Goal: Check status: Check status

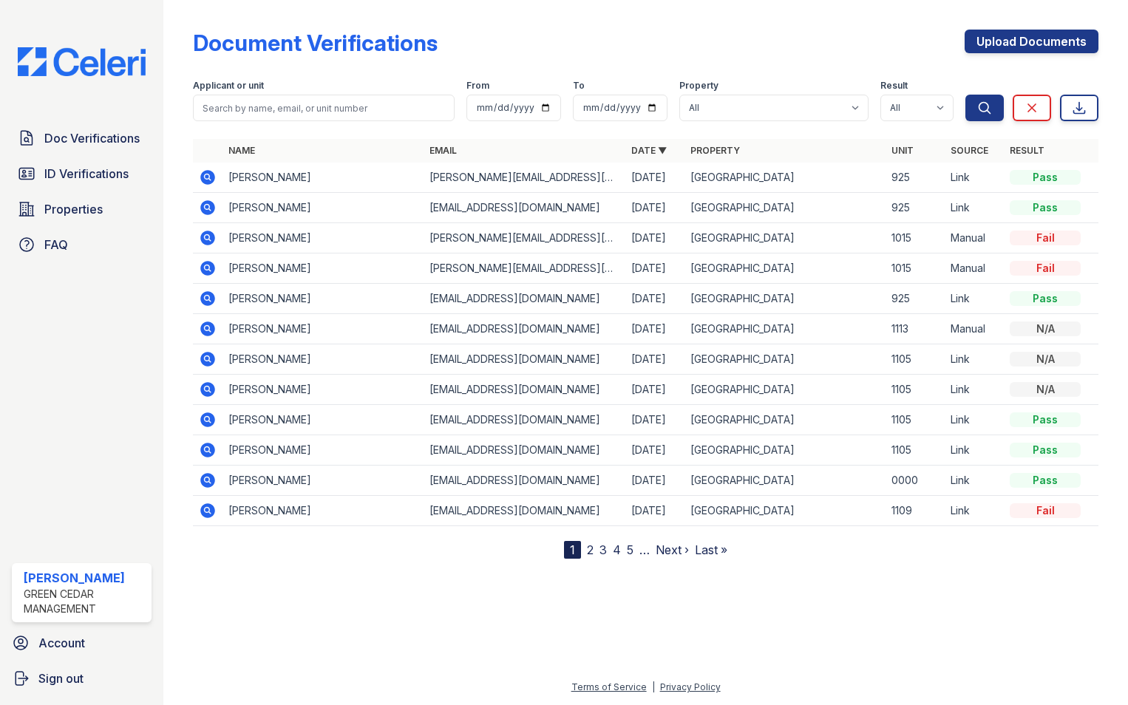
click at [210, 210] on icon at bounding box center [208, 208] width 18 height 18
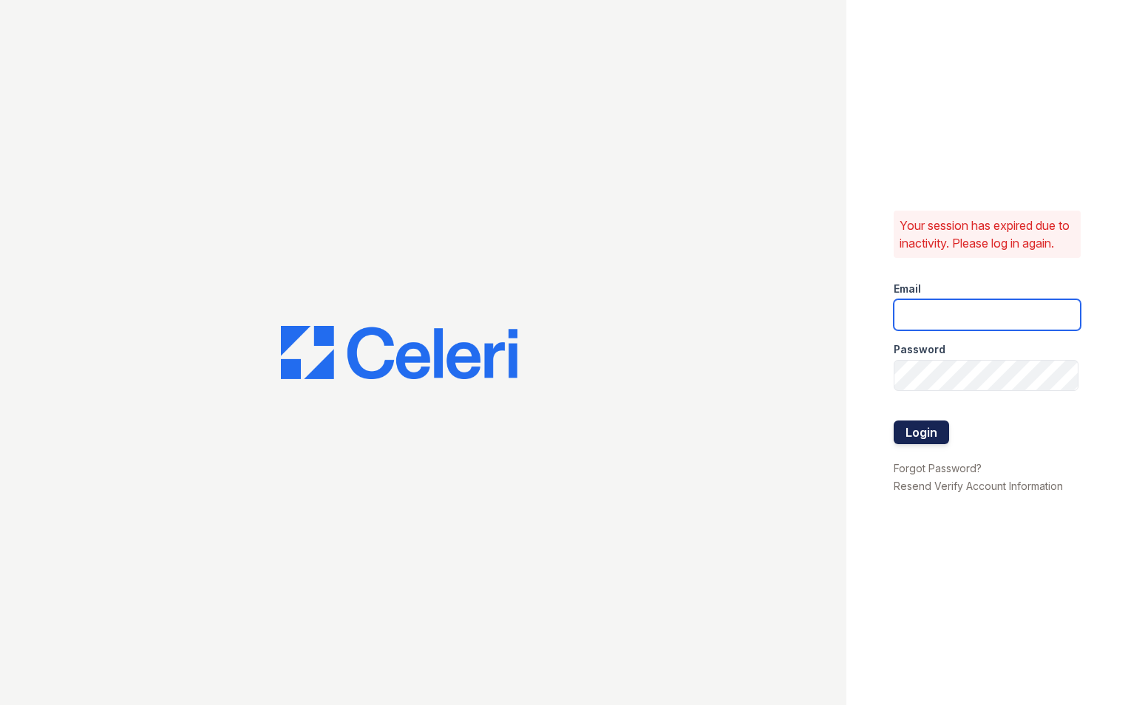
type input "[EMAIL_ADDRESS][PERSON_NAME][PERSON_NAME][DOMAIN_NAME]"
click at [929, 438] on button "Login" at bounding box center [920, 433] width 55 height 24
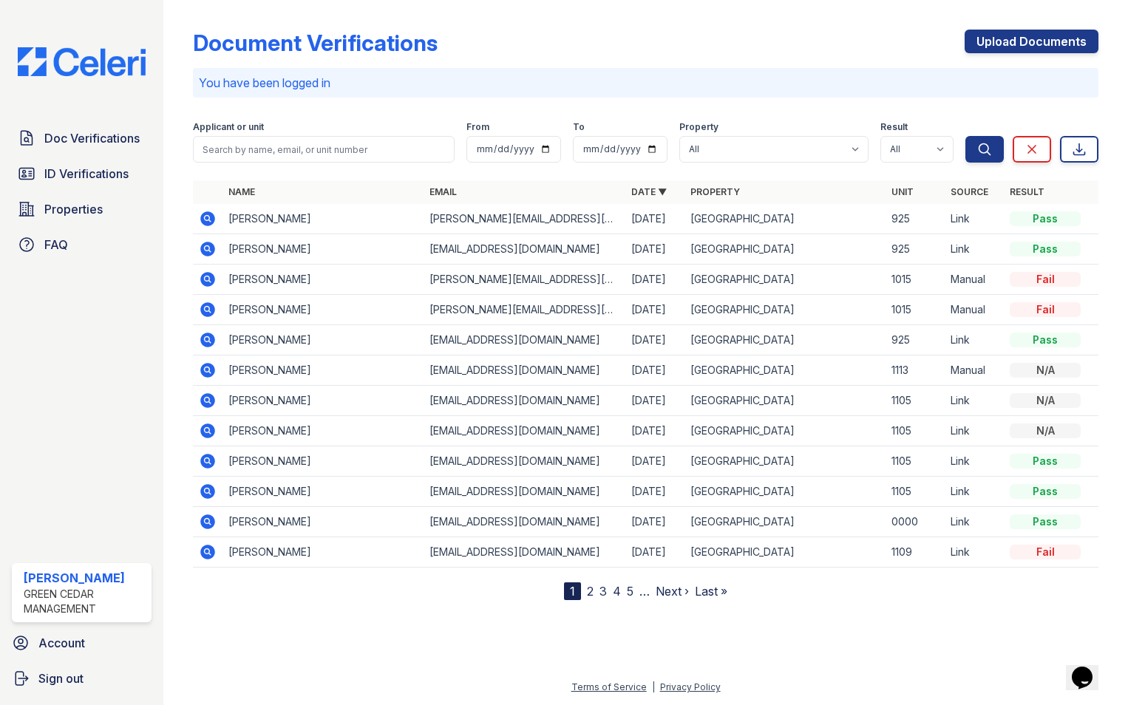
click at [214, 245] on icon at bounding box center [207, 249] width 15 height 15
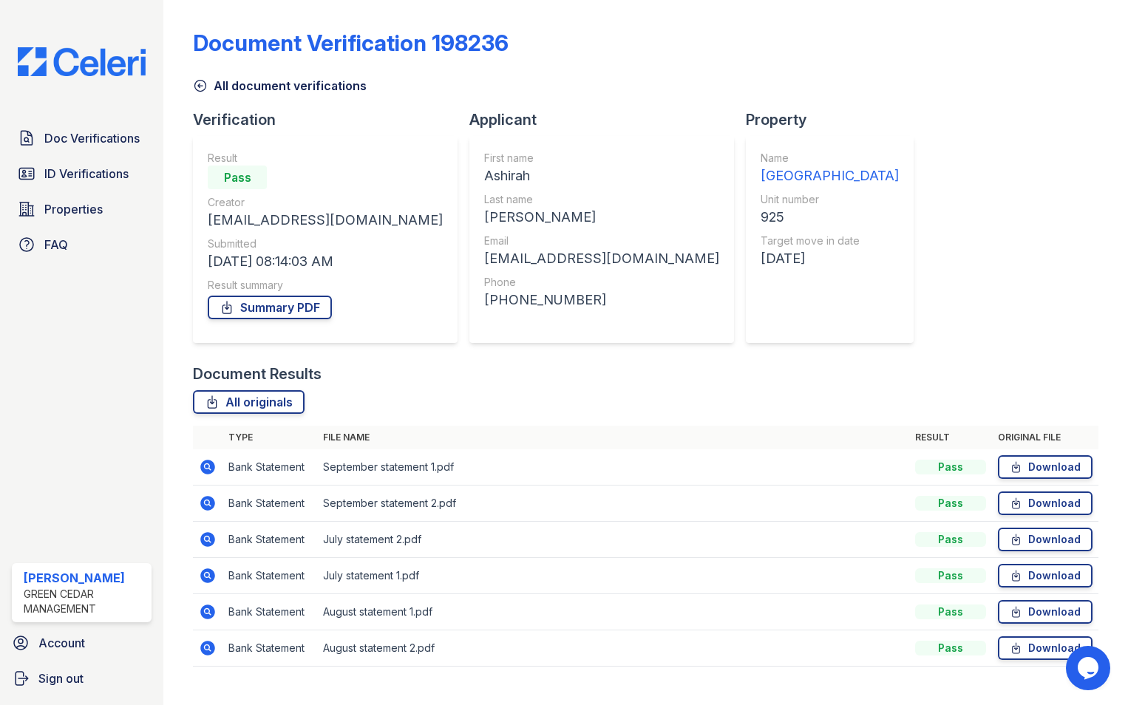
click at [206, 502] on icon at bounding box center [207, 502] width 4 height 4
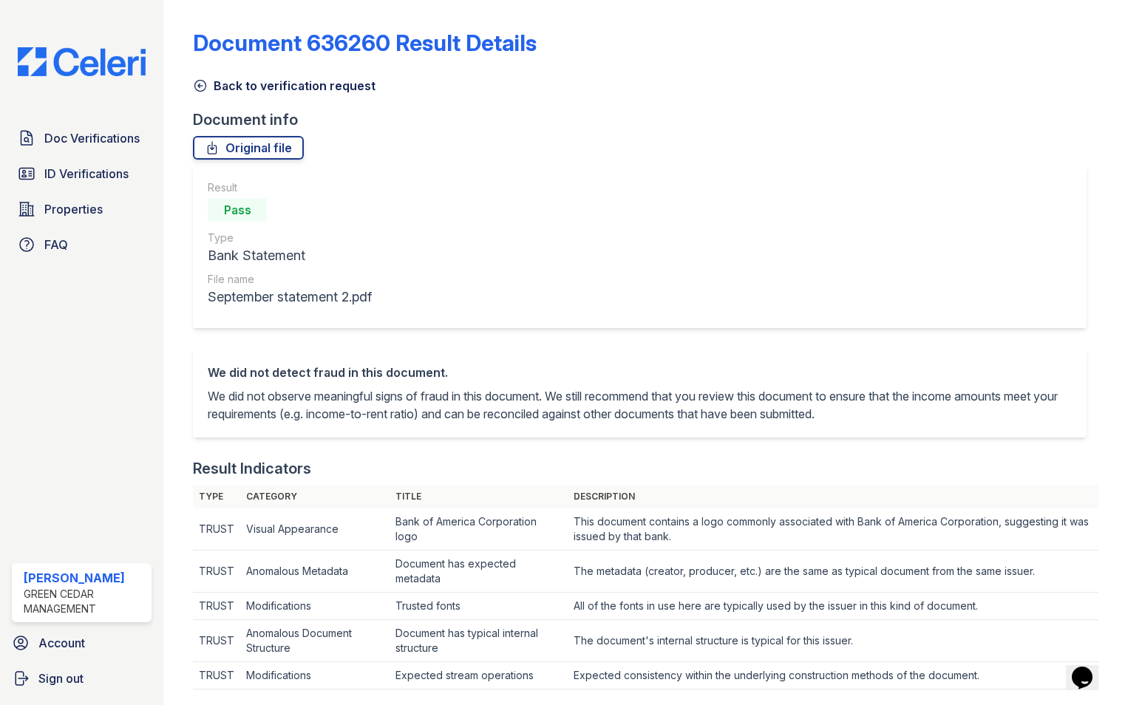
click at [202, 86] on icon at bounding box center [200, 86] width 11 height 11
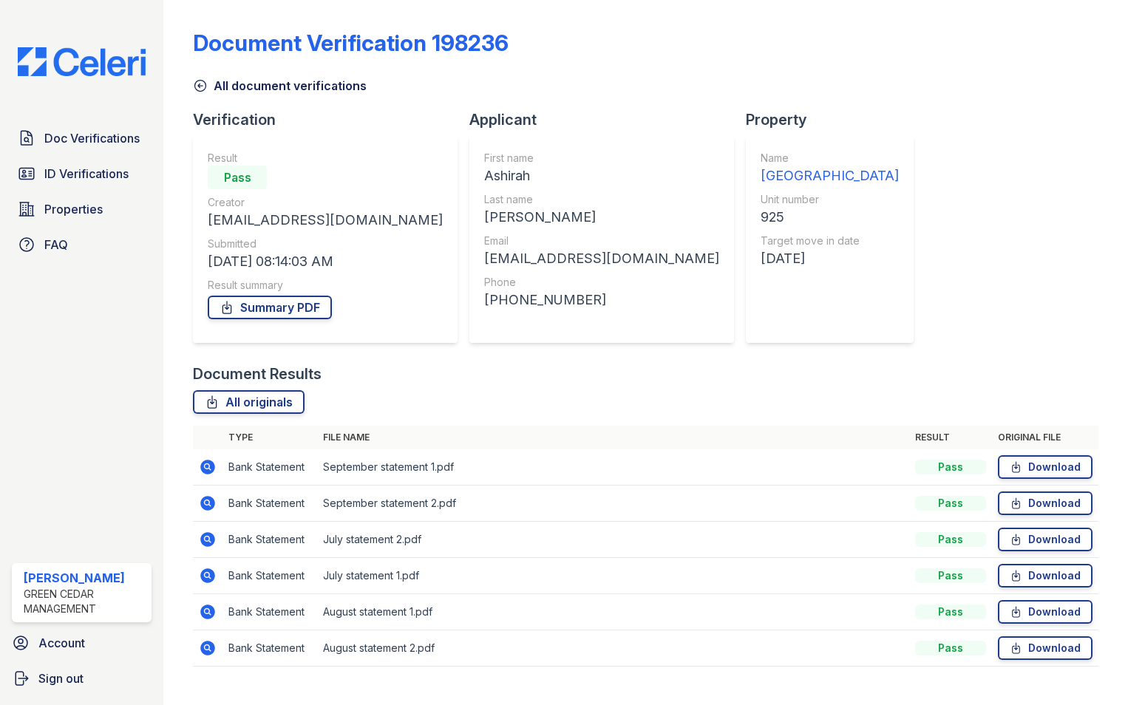
click at [207, 465] on icon at bounding box center [207, 466] width 4 height 4
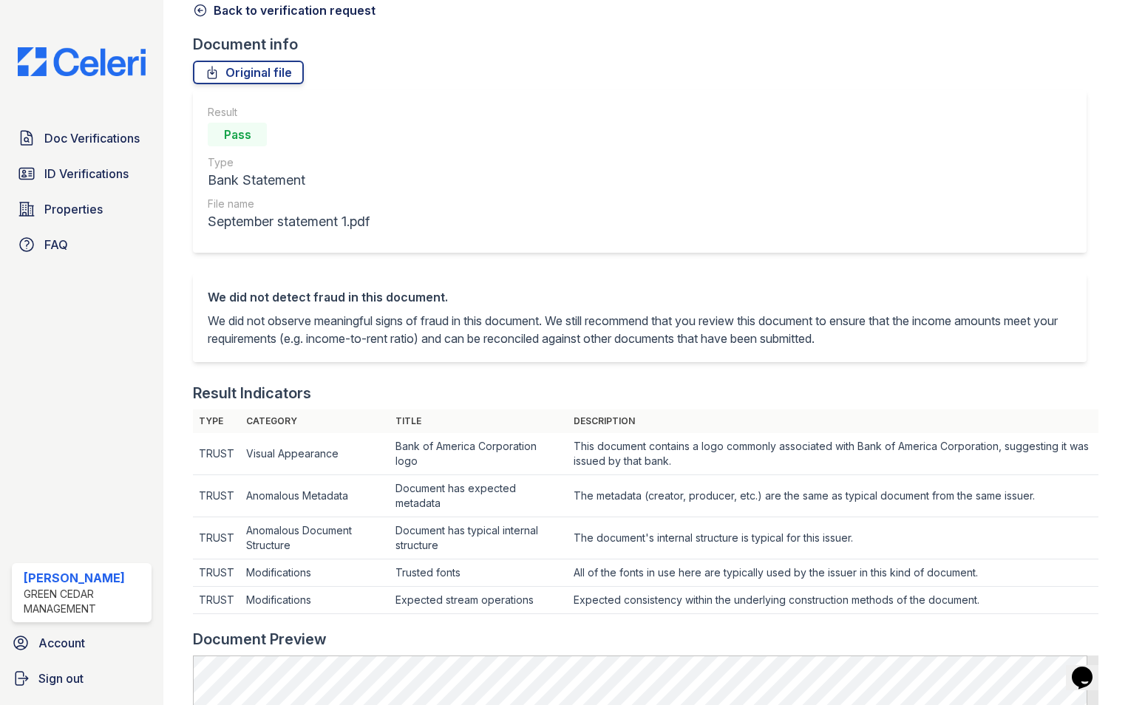
scroll to position [74, 0]
click at [201, 15] on icon at bounding box center [200, 11] width 15 height 15
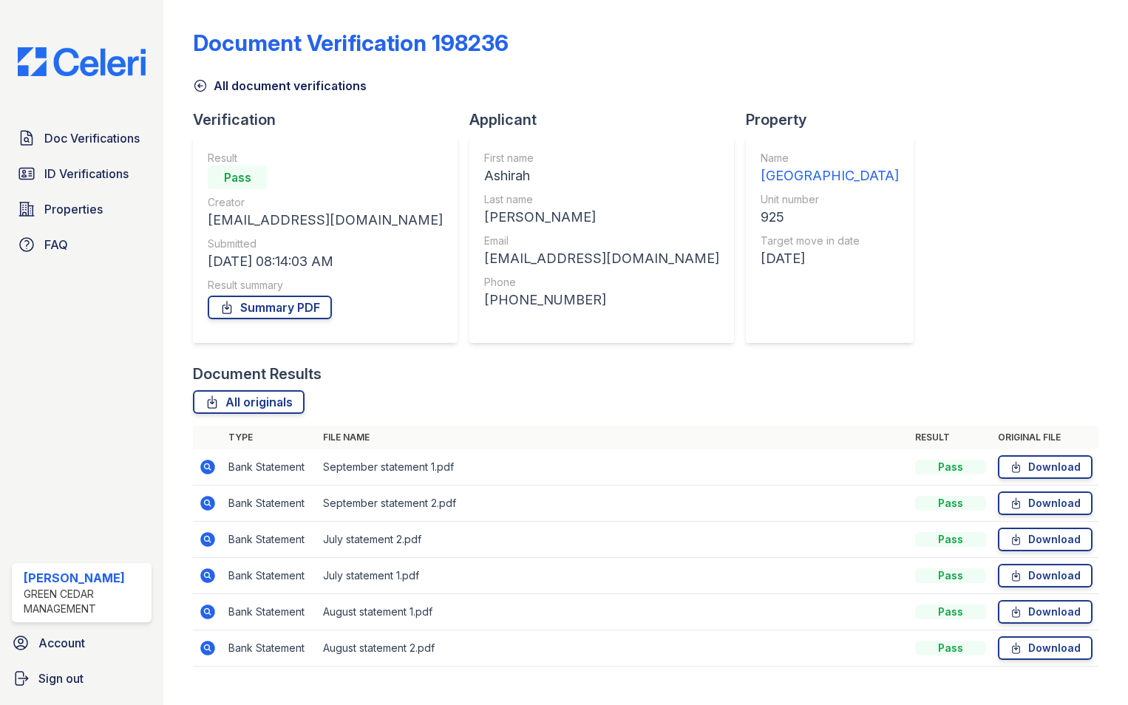
click at [207, 469] on icon at bounding box center [207, 467] width 15 height 15
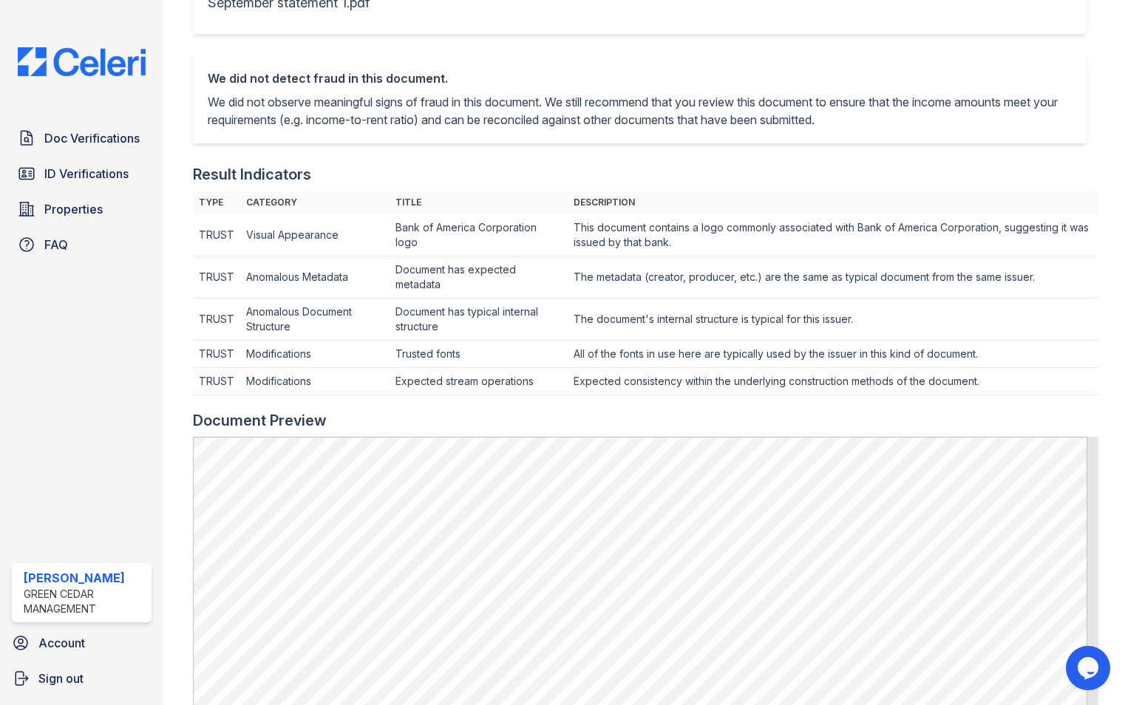
scroll to position [74, 0]
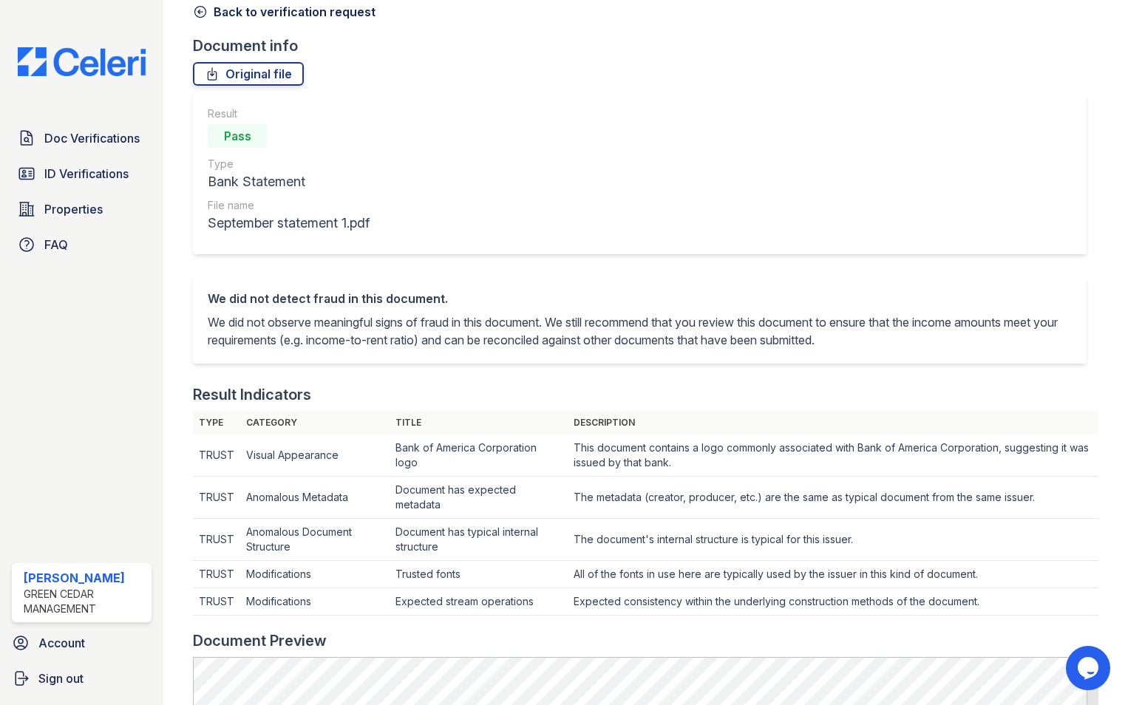
click at [198, 18] on icon at bounding box center [200, 11] width 15 height 15
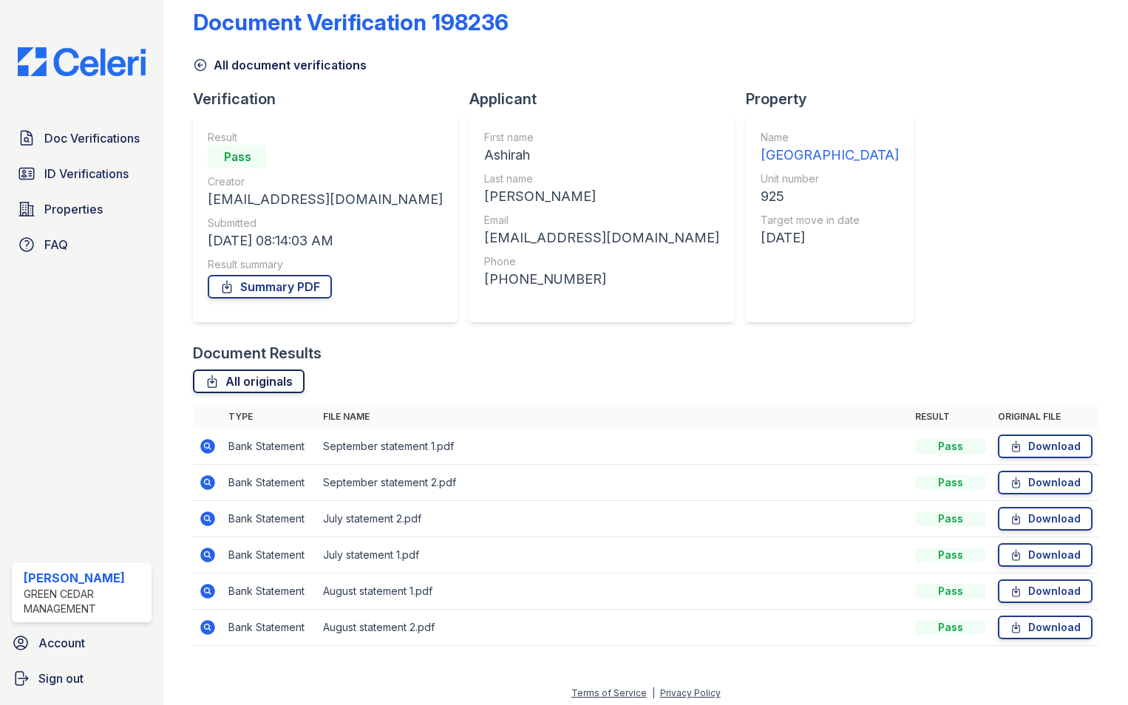
scroll to position [27, 0]
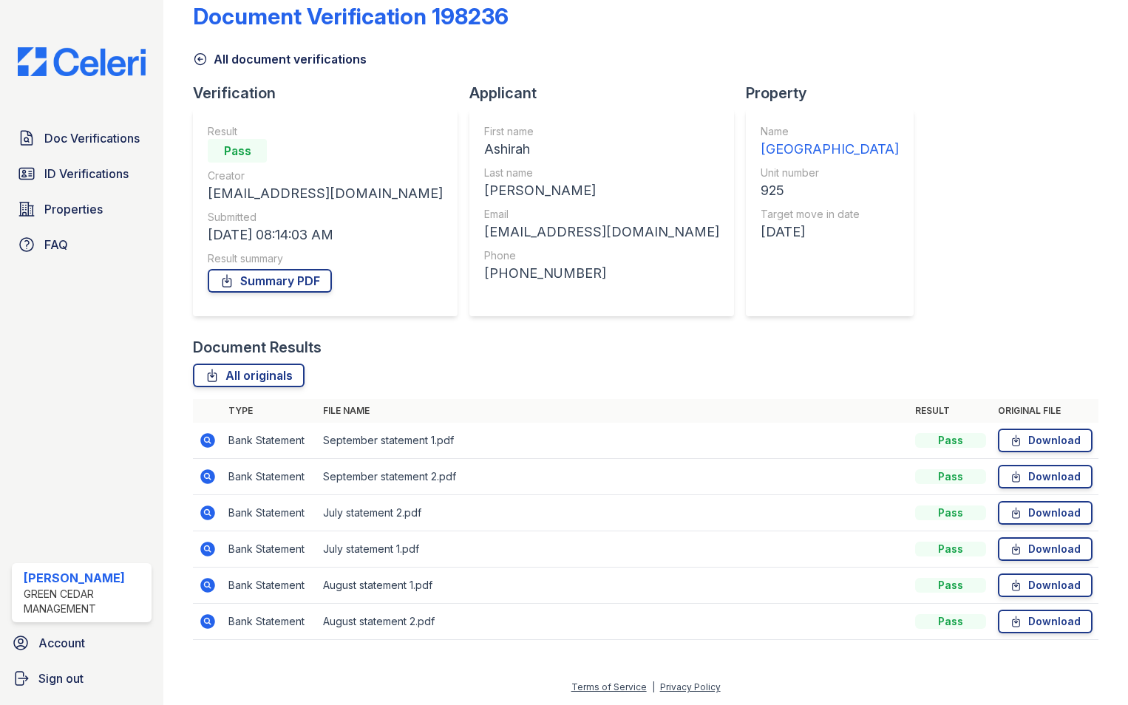
click at [205, 443] on icon at bounding box center [207, 440] width 15 height 15
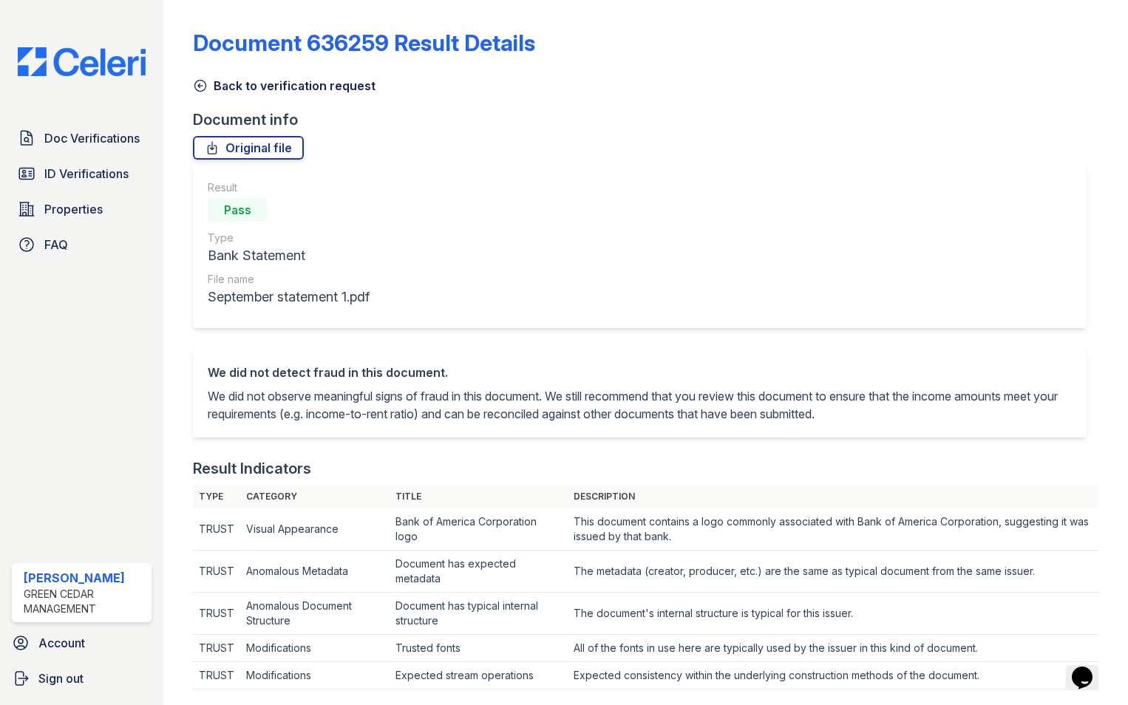
click at [202, 88] on icon at bounding box center [200, 85] width 15 height 15
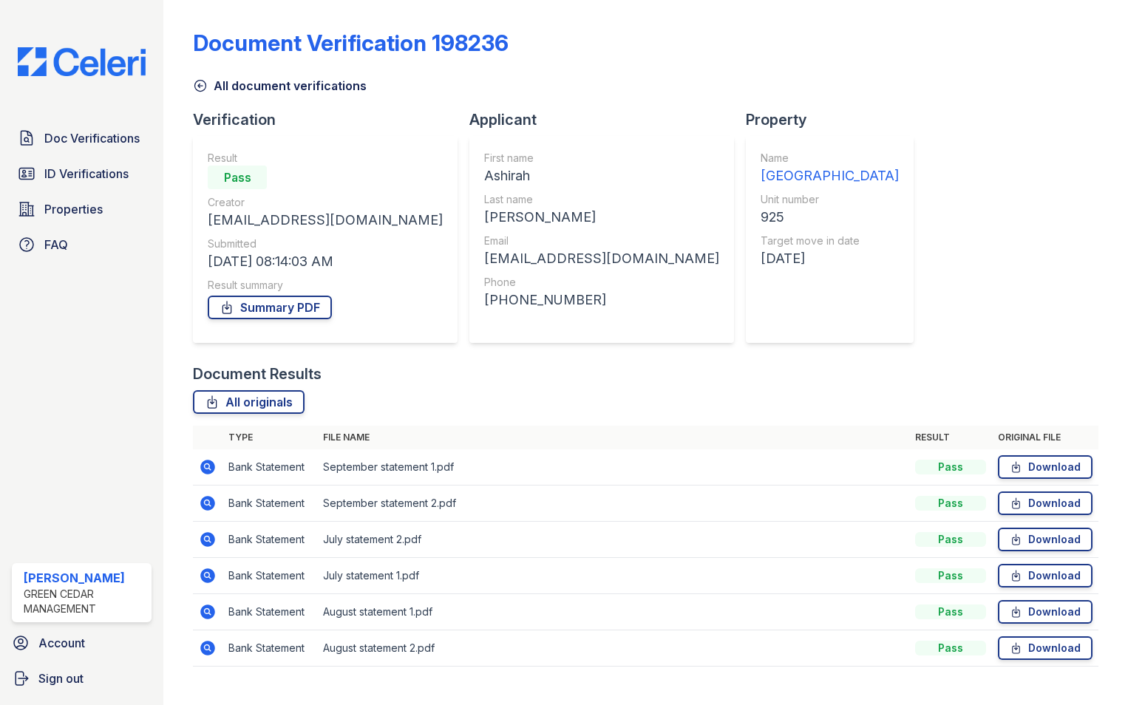
click at [206, 506] on icon at bounding box center [207, 503] width 15 height 15
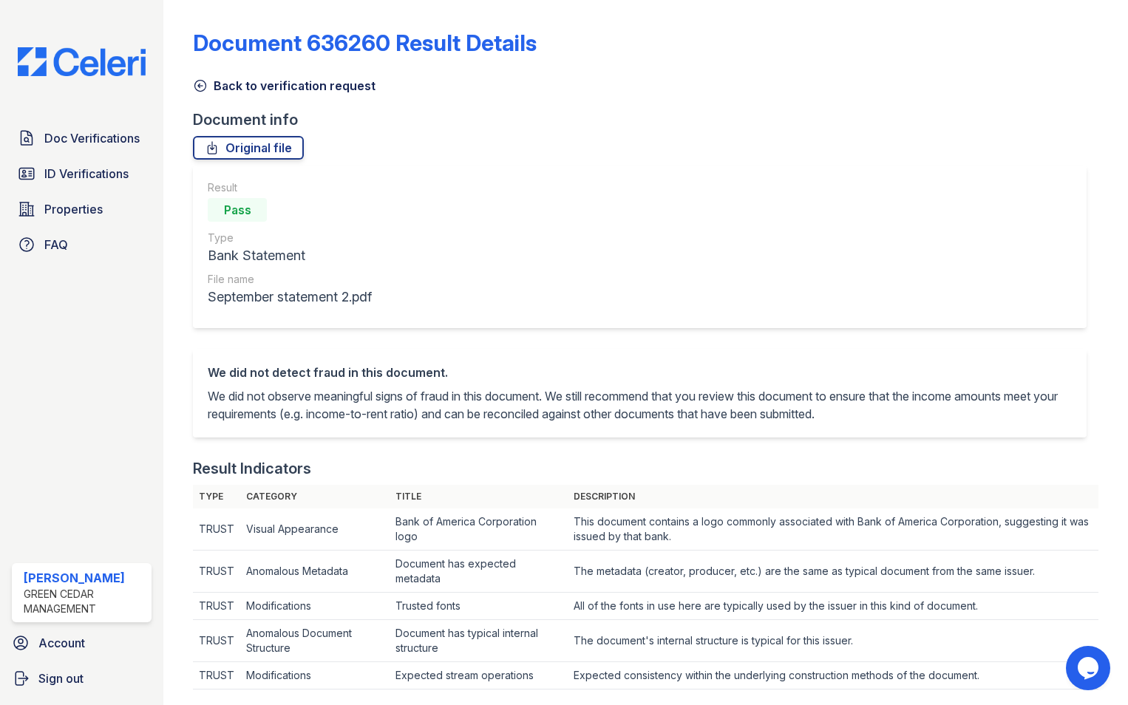
click at [197, 89] on icon at bounding box center [200, 85] width 15 height 15
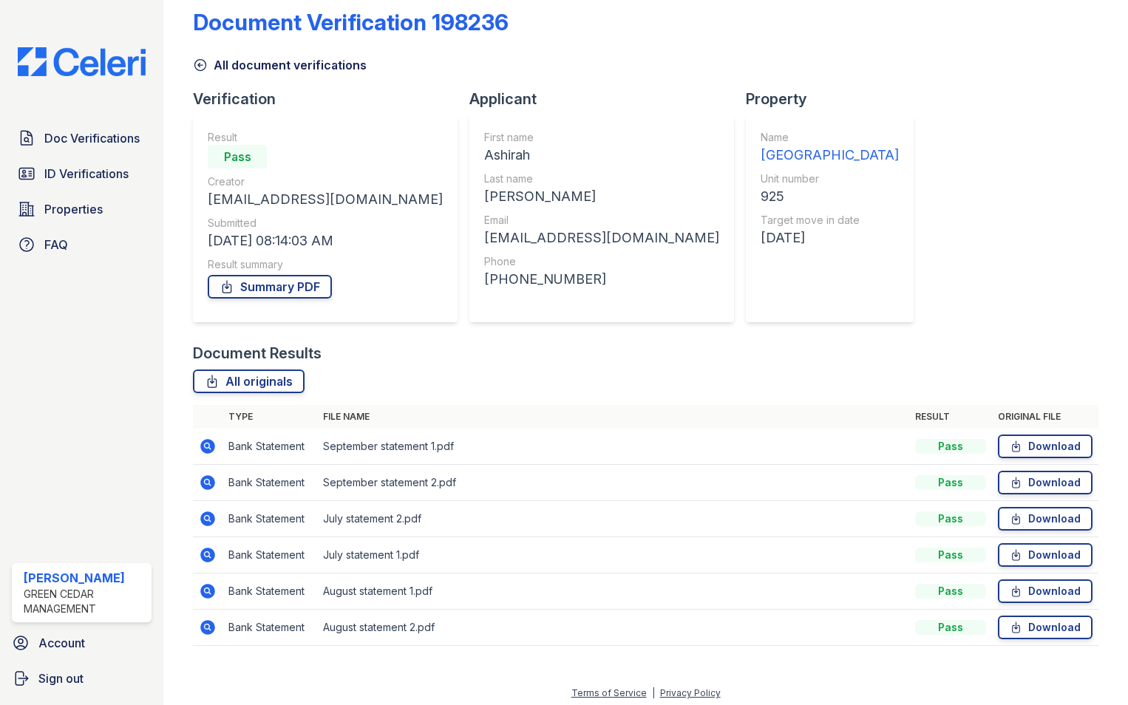
scroll to position [27, 0]
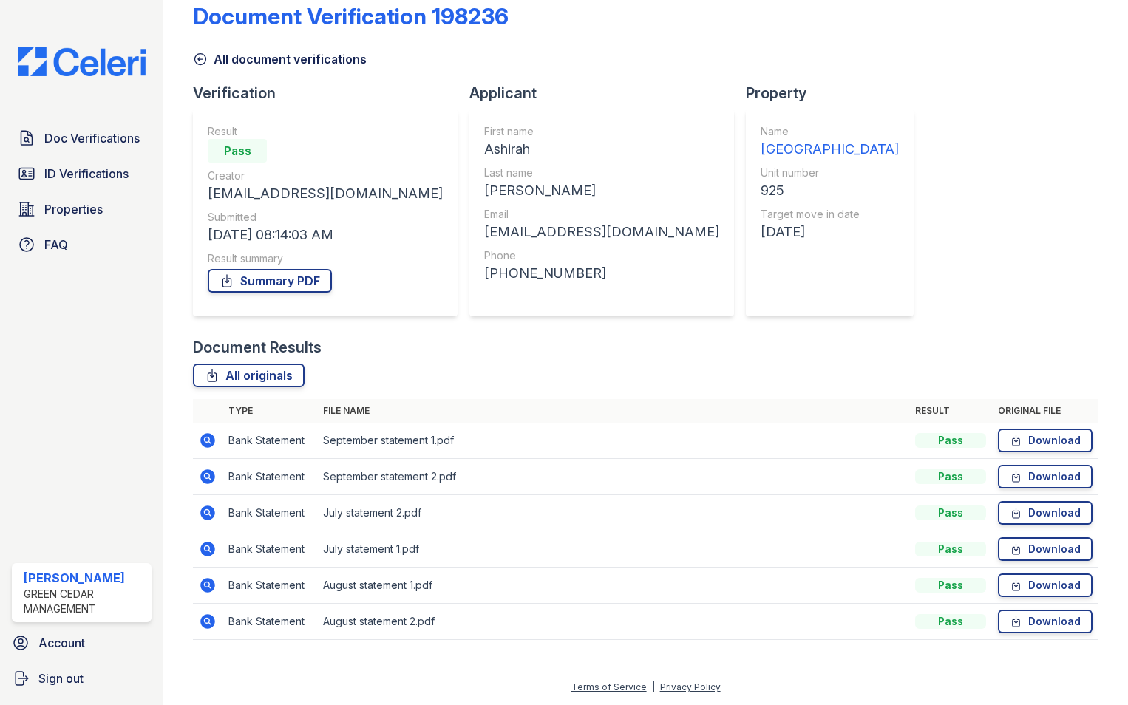
click at [208, 514] on icon at bounding box center [208, 513] width 18 height 18
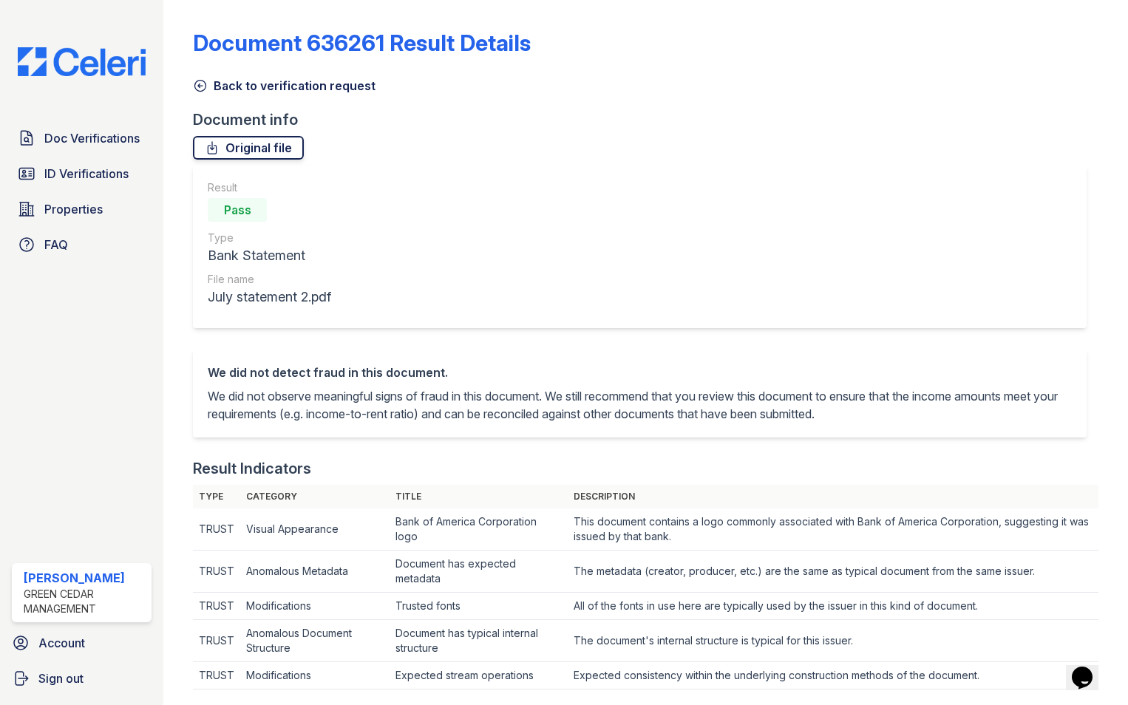
click at [249, 150] on link "Original file" at bounding box center [248, 148] width 111 height 24
